Goal: Check status: Check status

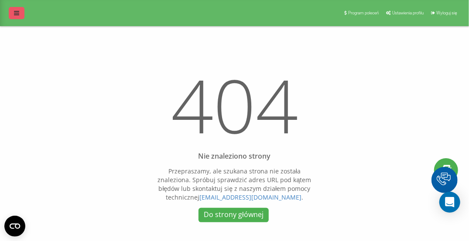
click at [15, 14] on icon at bounding box center [16, 13] width 5 height 6
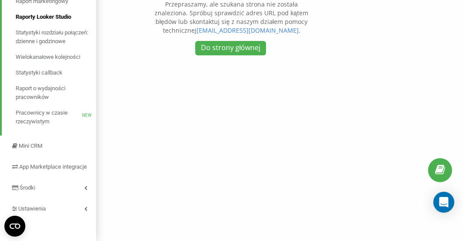
scroll to position [175, 0]
click at [50, 90] on span "Raport o wydajności pracowników" at bounding box center [54, 92] width 76 height 17
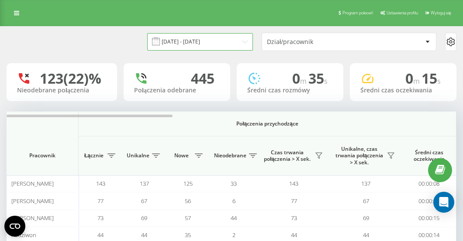
click at [193, 43] on input "[DATE] - [DATE]" at bounding box center [200, 41] width 106 height 17
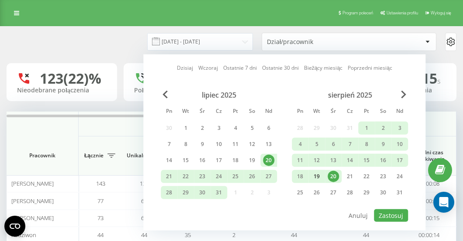
click at [317, 176] on div "19" at bounding box center [316, 176] width 11 height 11
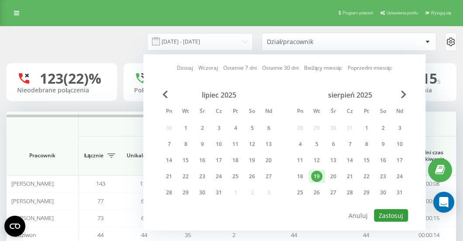
click at [403, 216] on button "Zastosuj" at bounding box center [391, 216] width 34 height 13
type input "19.08.2025 - 19.08.2025"
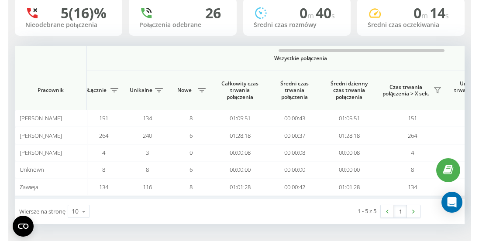
scroll to position [0, 713]
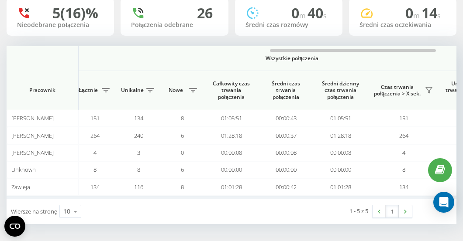
click at [72, 231] on div "19.08.2025 - 19.08.2025 Dział/pracownik 5 (16)% Nieodebrane połączenia 26 Połąc…" at bounding box center [231, 101] width 463 height 281
click at [98, 65] on th "Wszystkie połączenia" at bounding box center [292, 58] width 439 height 25
click at [56, 63] on th at bounding box center [43, 58] width 72 height 25
